Goal: Find specific page/section: Find specific page/section

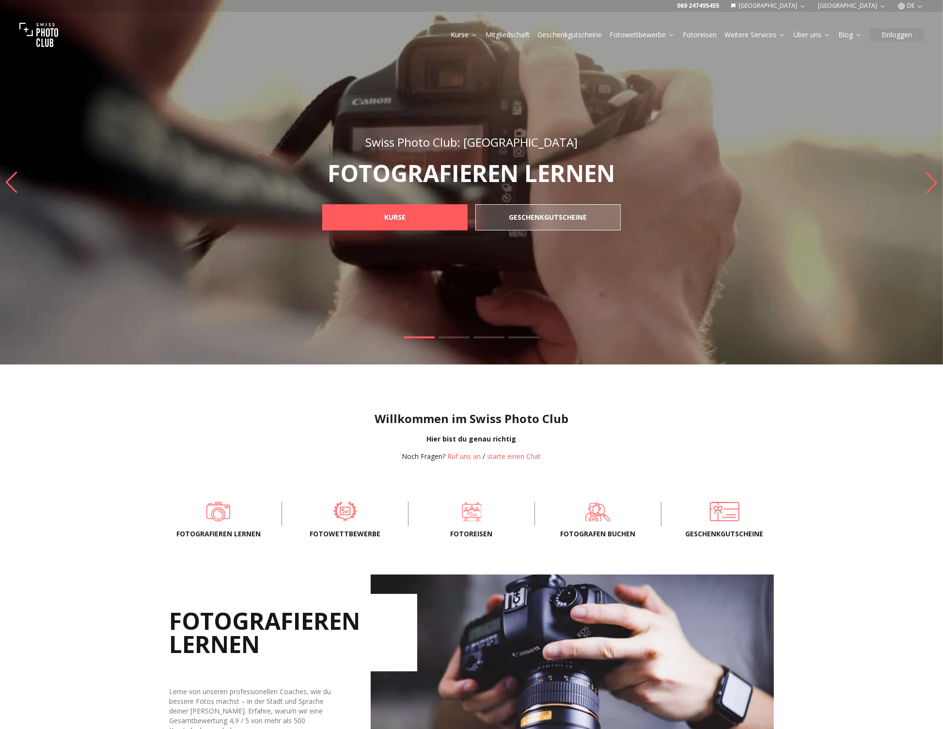
click at [805, 0] on button "[GEOGRAPHIC_DATA]" at bounding box center [769, 6] width 84 height 12
click at [806, 22] on link "[GEOGRAPHIC_DATA]" at bounding box center [829, 21] width 73 height 12
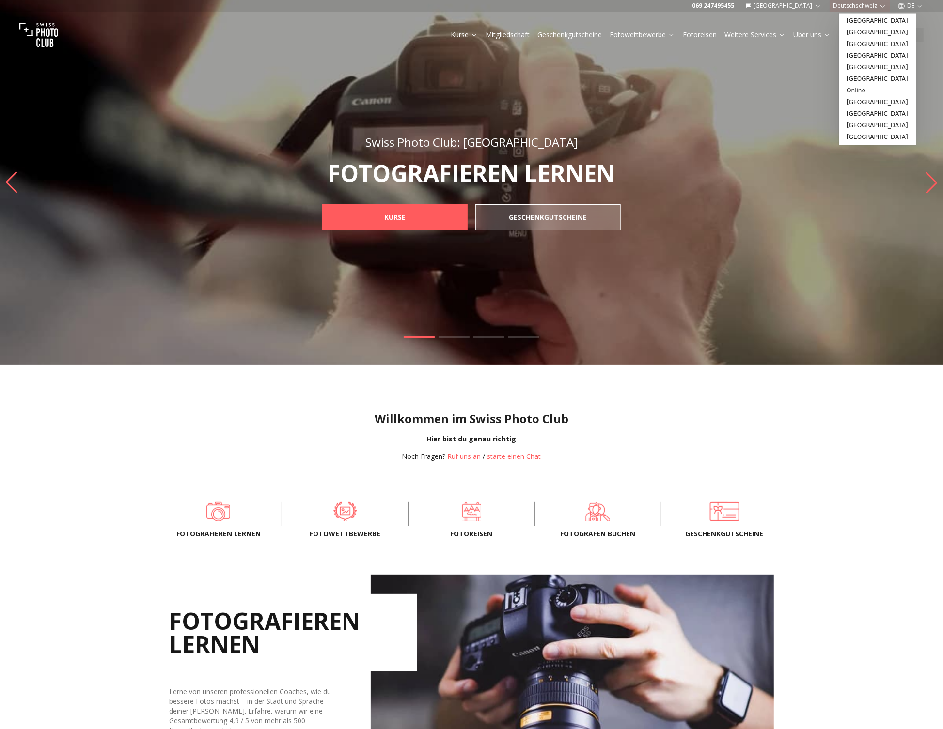
click at [846, 8] on button "Deutschschweiz" at bounding box center [859, 6] width 61 height 12
click at [851, 25] on link "[GEOGRAPHIC_DATA]" at bounding box center [876, 21] width 73 height 12
